Goal: Task Accomplishment & Management: Manage account settings

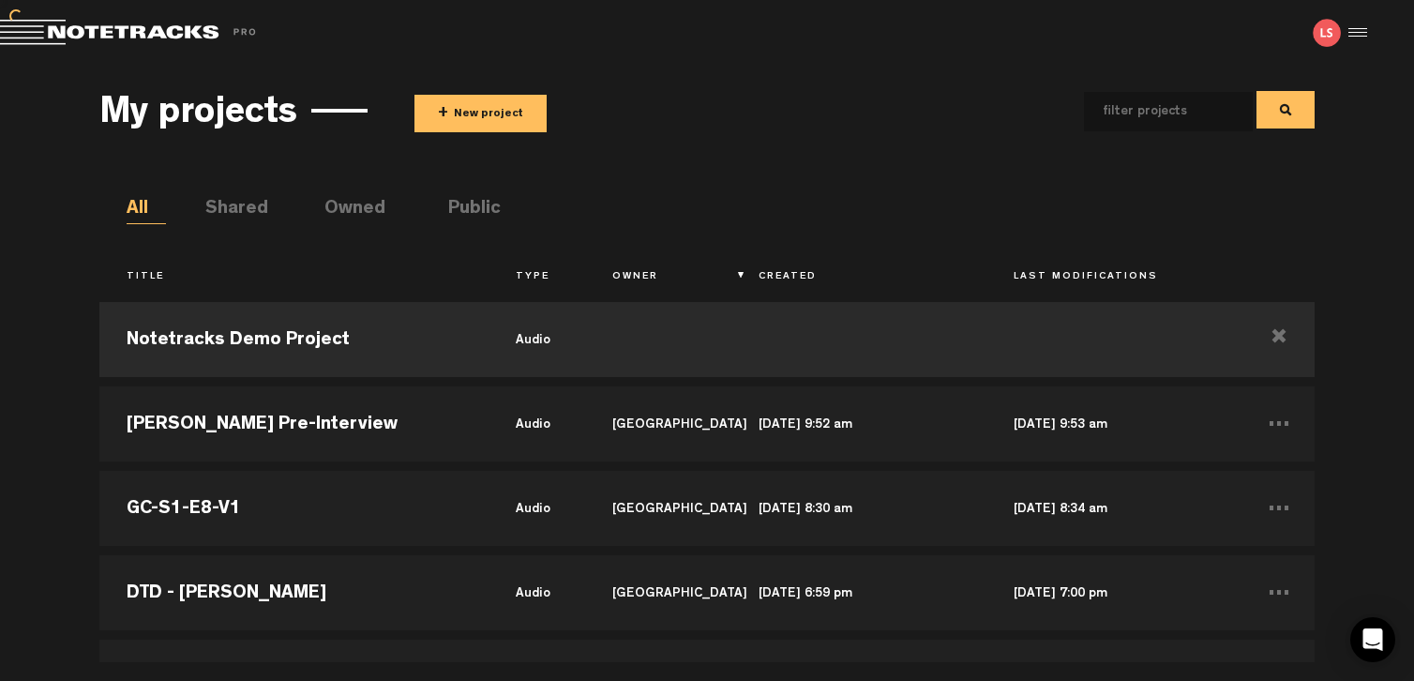
click at [523, 107] on button "+ New project" at bounding box center [480, 114] width 132 height 38
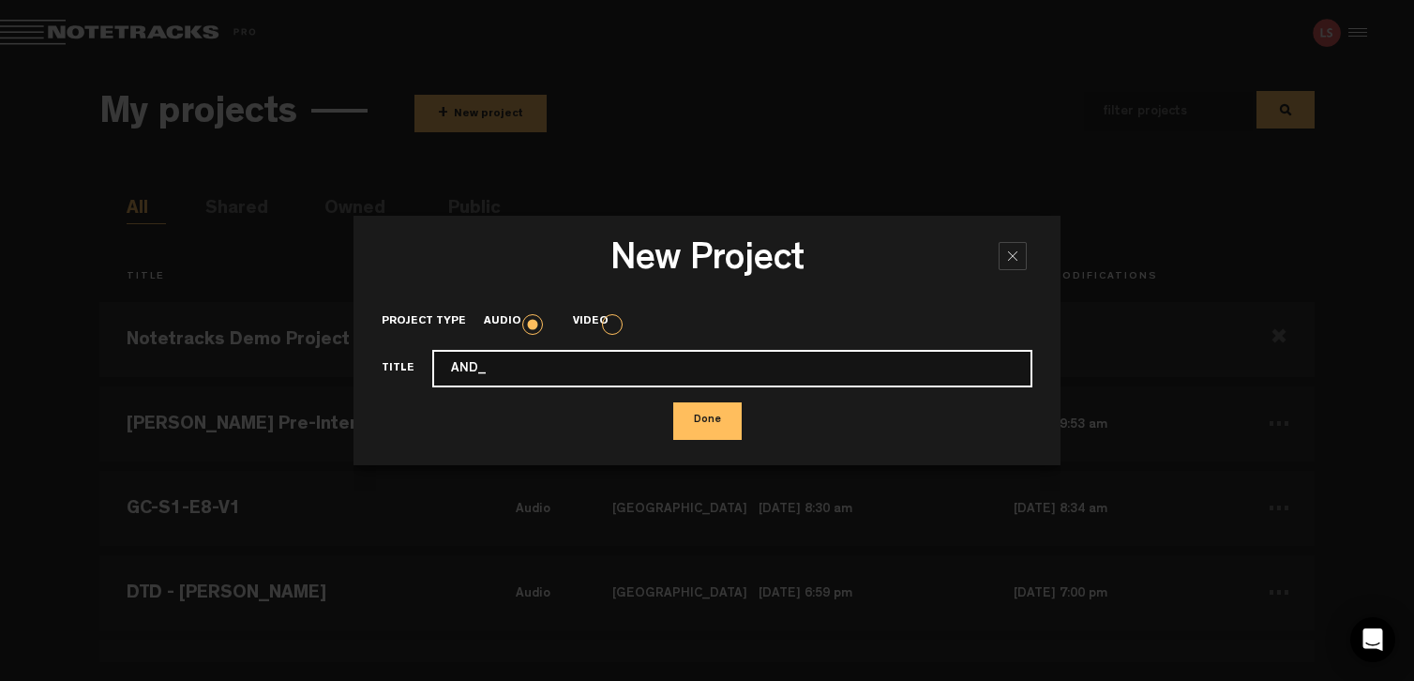
drag, startPoint x: 488, startPoint y: 373, endPoint x: 398, endPoint y: 373, distance: 90.9
click at [398, 373] on div "Title AND_" at bounding box center [707, 369] width 651 height 38
paste input "TMM_E01 Thom Filicia_V1"
type input "TMM_E01 Thom Filicia_V1"
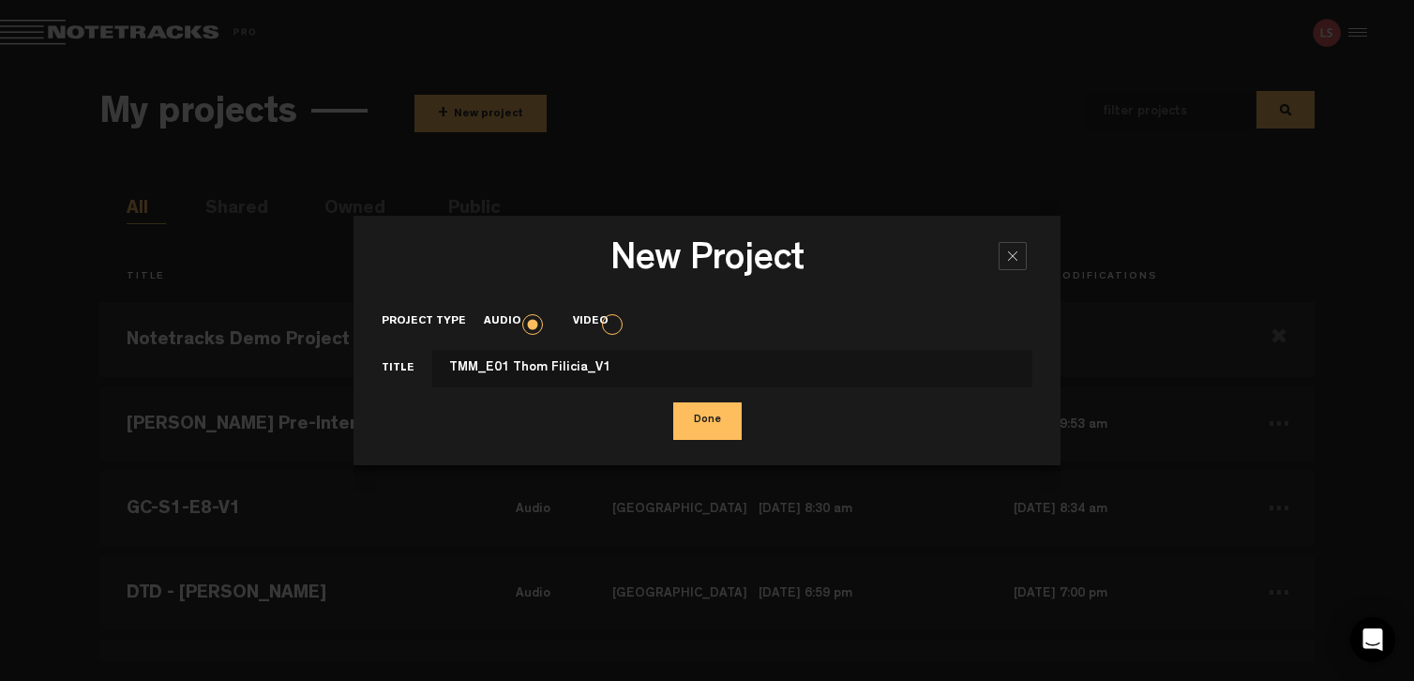
click at [709, 419] on button "Done" at bounding box center [707, 421] width 68 height 38
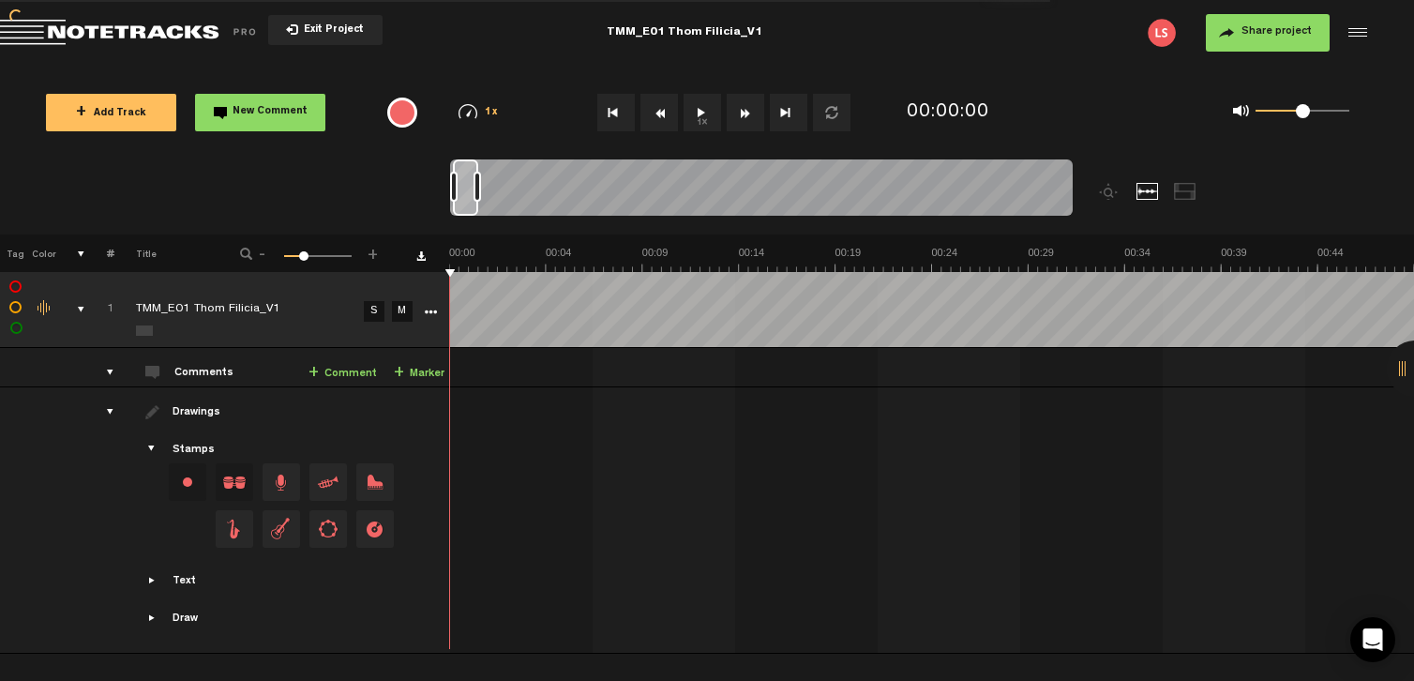
click at [1254, 29] on span "Share project" at bounding box center [1276, 31] width 70 height 11
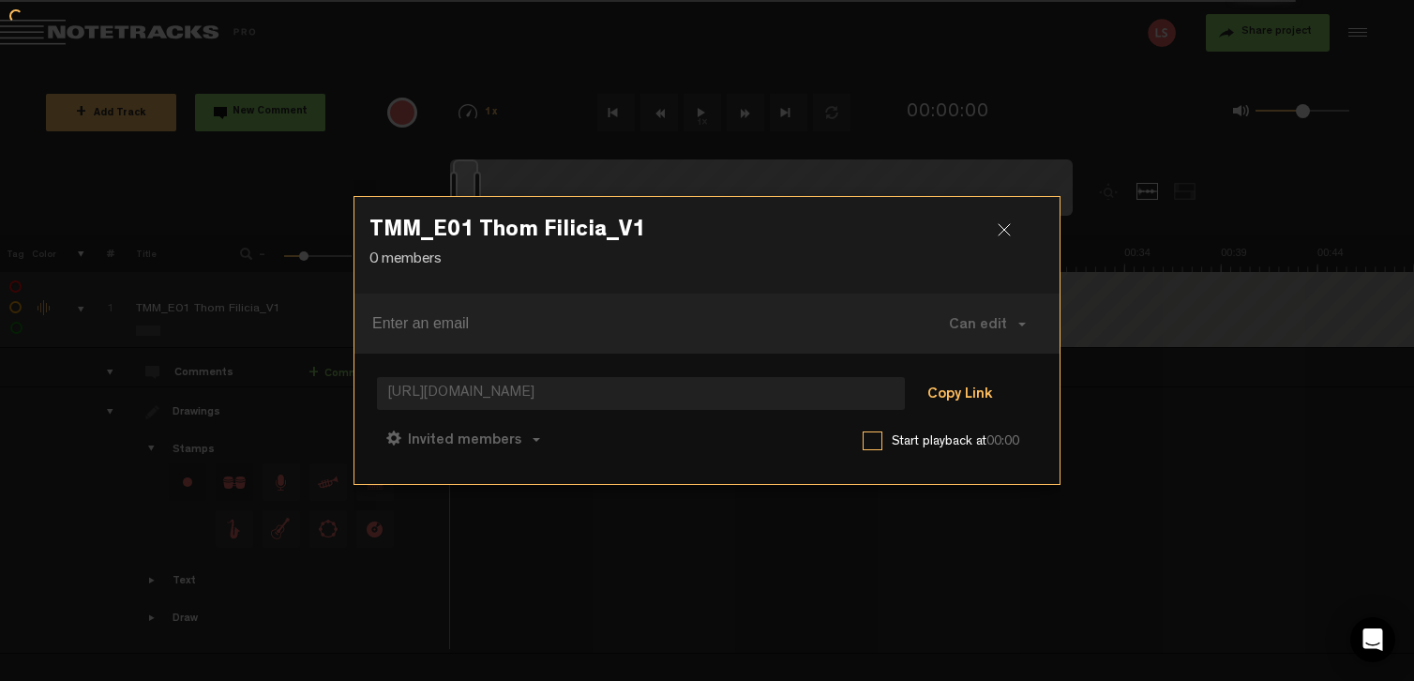
click at [977, 391] on button "Copy Link" at bounding box center [960, 395] width 102 height 38
